Goal: Navigation & Orientation: Find specific page/section

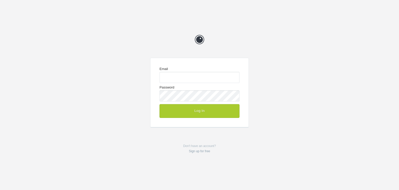
type input "napkinmktg.clientteam@gmail.com"
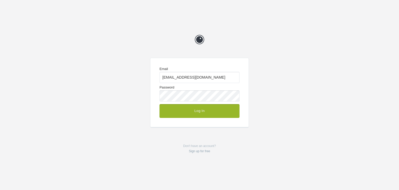
click at [203, 113] on button "Log In" at bounding box center [200, 111] width 80 height 14
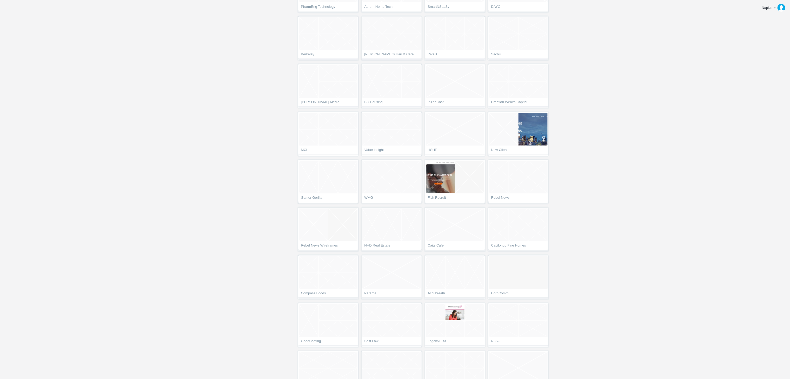
scroll to position [1455, 0]
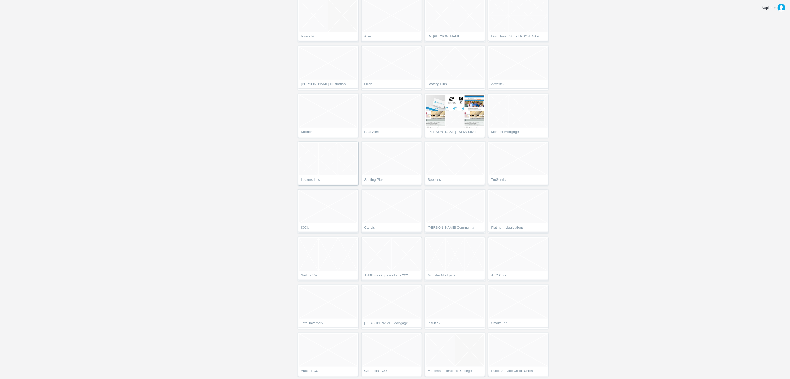
click at [345, 172] on ol at bounding box center [328, 159] width 58 height 33
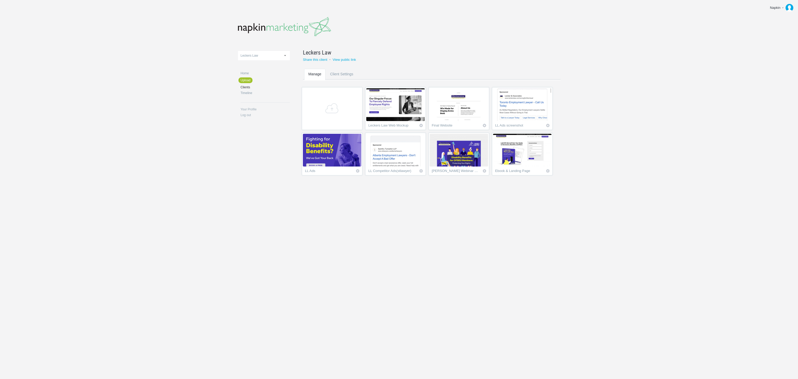
click at [319, 163] on img at bounding box center [332, 150] width 58 height 33
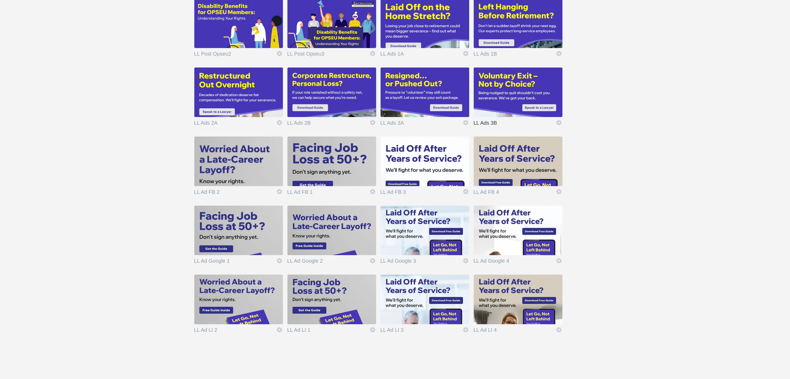
scroll to position [279, 0]
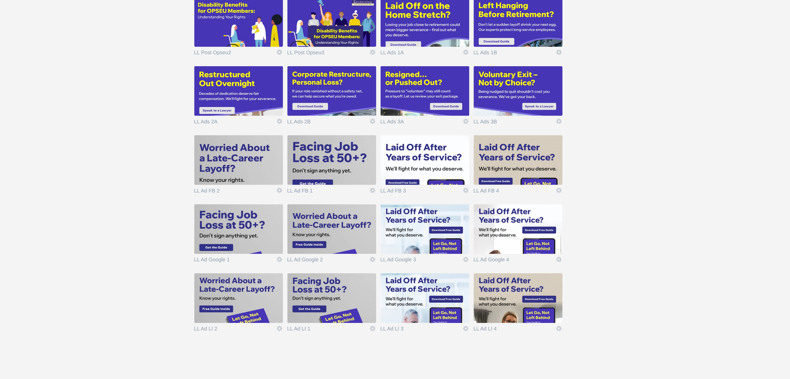
click at [327, 234] on img at bounding box center [328, 234] width 58 height 33
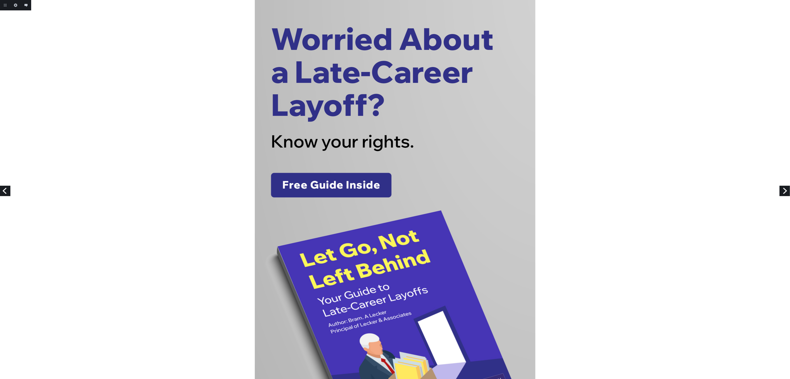
click at [785, 188] on link "Next" at bounding box center [785, 191] width 10 height 10
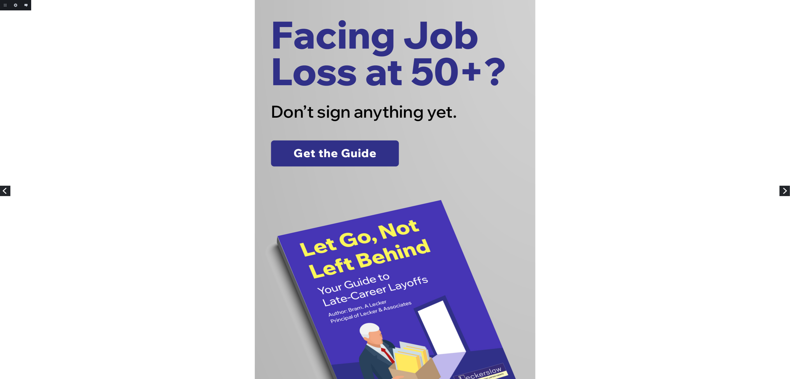
click at [785, 188] on link "Next" at bounding box center [785, 191] width 10 height 10
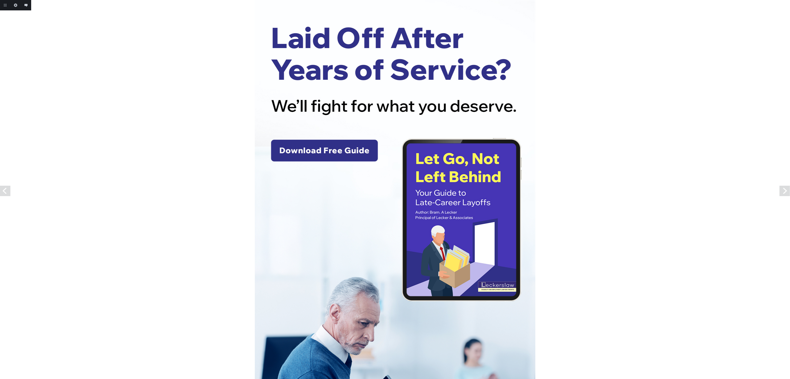
click at [785, 188] on link "Next" at bounding box center [785, 191] width 10 height 10
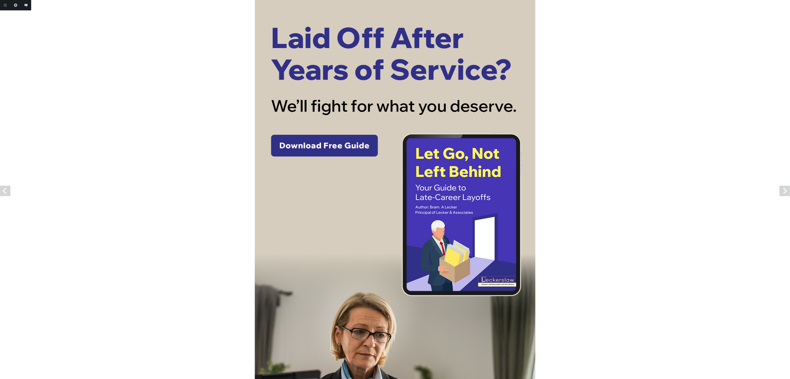
click at [785, 188] on link "Next" at bounding box center [785, 191] width 10 height 10
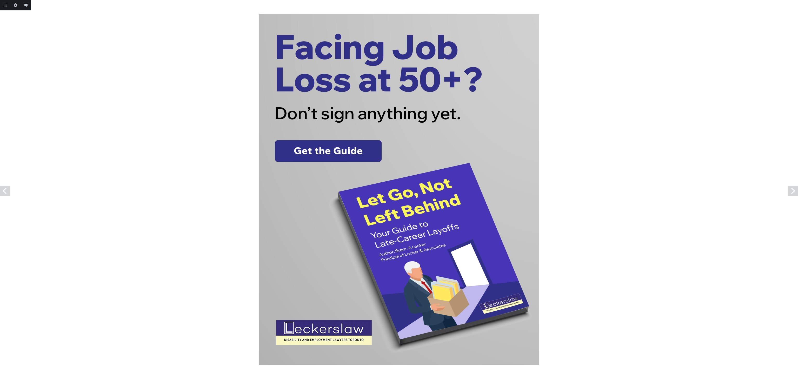
click at [785, 188] on div at bounding box center [399, 189] width 798 height 351
click at [794, 191] on link "Next" at bounding box center [793, 191] width 10 height 10
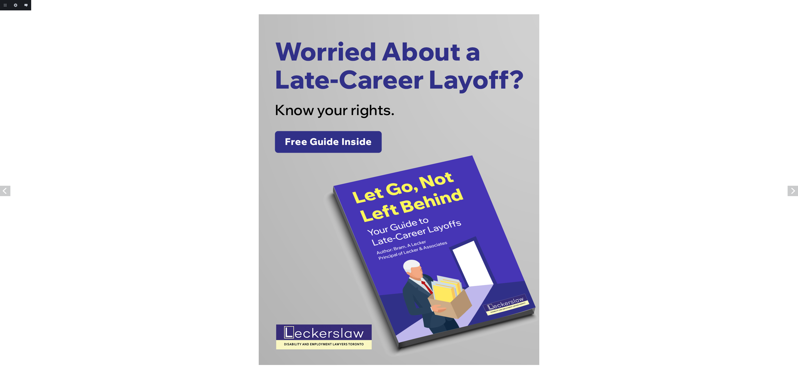
click at [794, 191] on link "Next" at bounding box center [793, 191] width 10 height 10
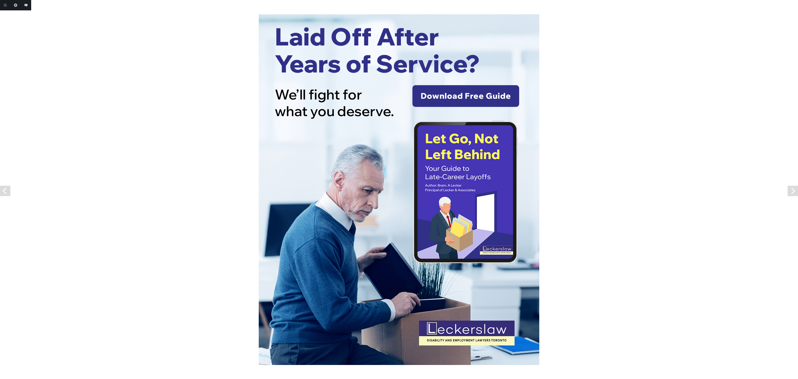
click at [794, 191] on link "Next" at bounding box center [793, 191] width 10 height 10
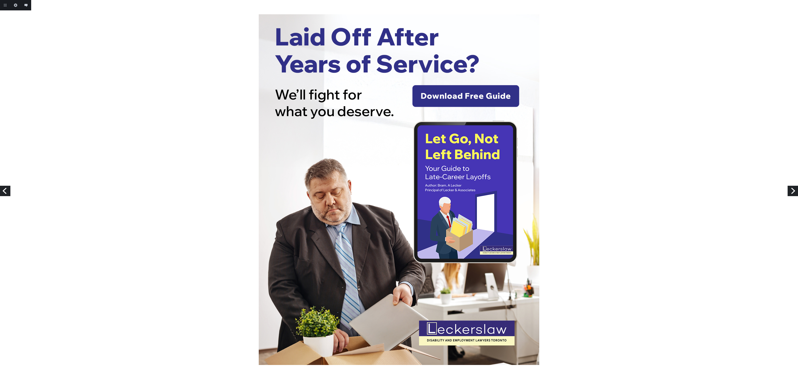
click at [794, 191] on link "Next" at bounding box center [793, 191] width 10 height 10
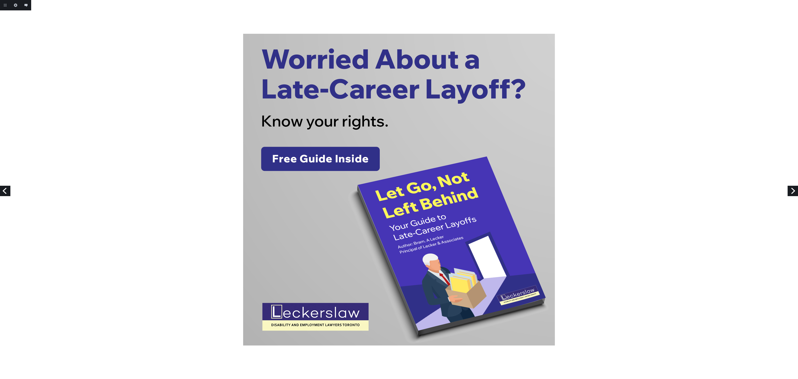
click at [790, 193] on link "Next" at bounding box center [793, 191] width 10 height 10
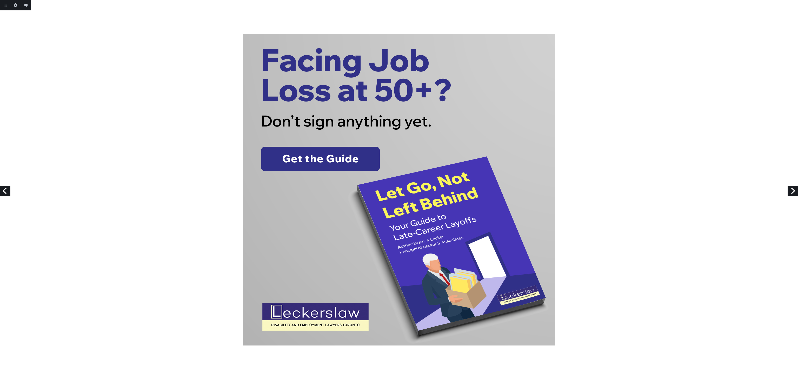
click at [790, 189] on link "Next" at bounding box center [793, 191] width 10 height 10
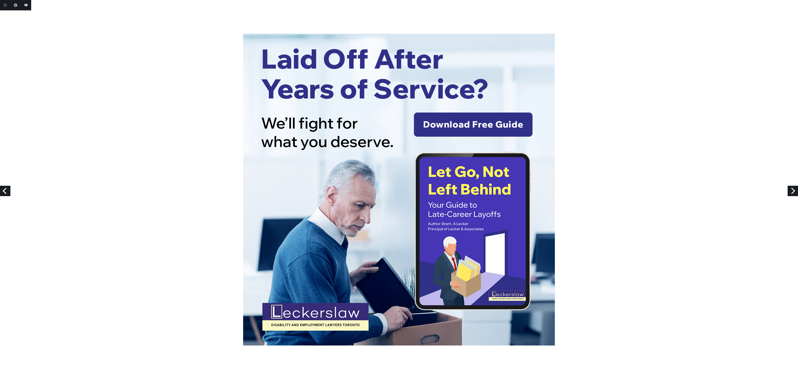
click at [790, 189] on link "Next" at bounding box center [793, 191] width 10 height 10
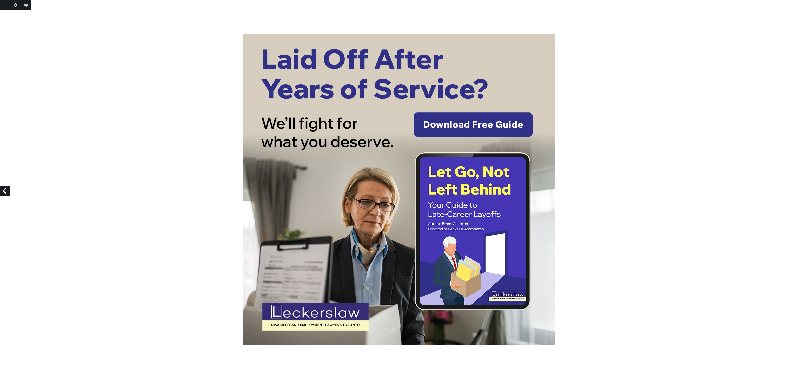
click at [710, 228] on div at bounding box center [399, 190] width 798 height 312
click at [4, 188] on link "Previous" at bounding box center [5, 191] width 10 height 10
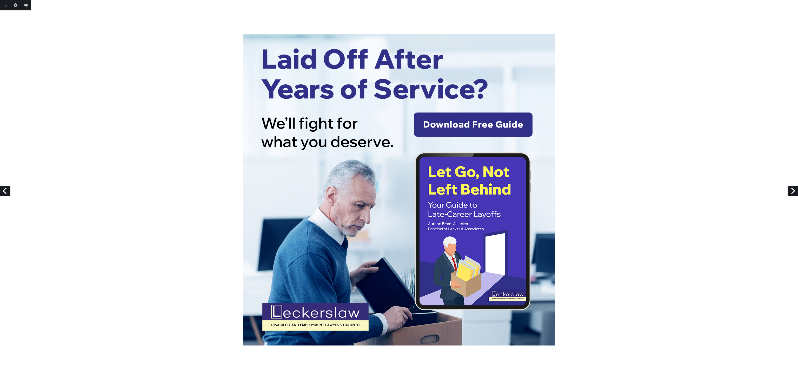
click at [4, 188] on link "Previous" at bounding box center [5, 191] width 10 height 10
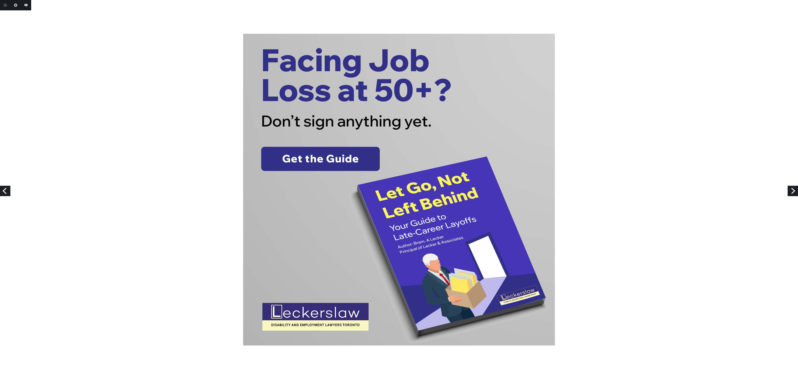
click at [4, 188] on link "Previous" at bounding box center [5, 191] width 10 height 10
